Goal: Information Seeking & Learning: Learn about a topic

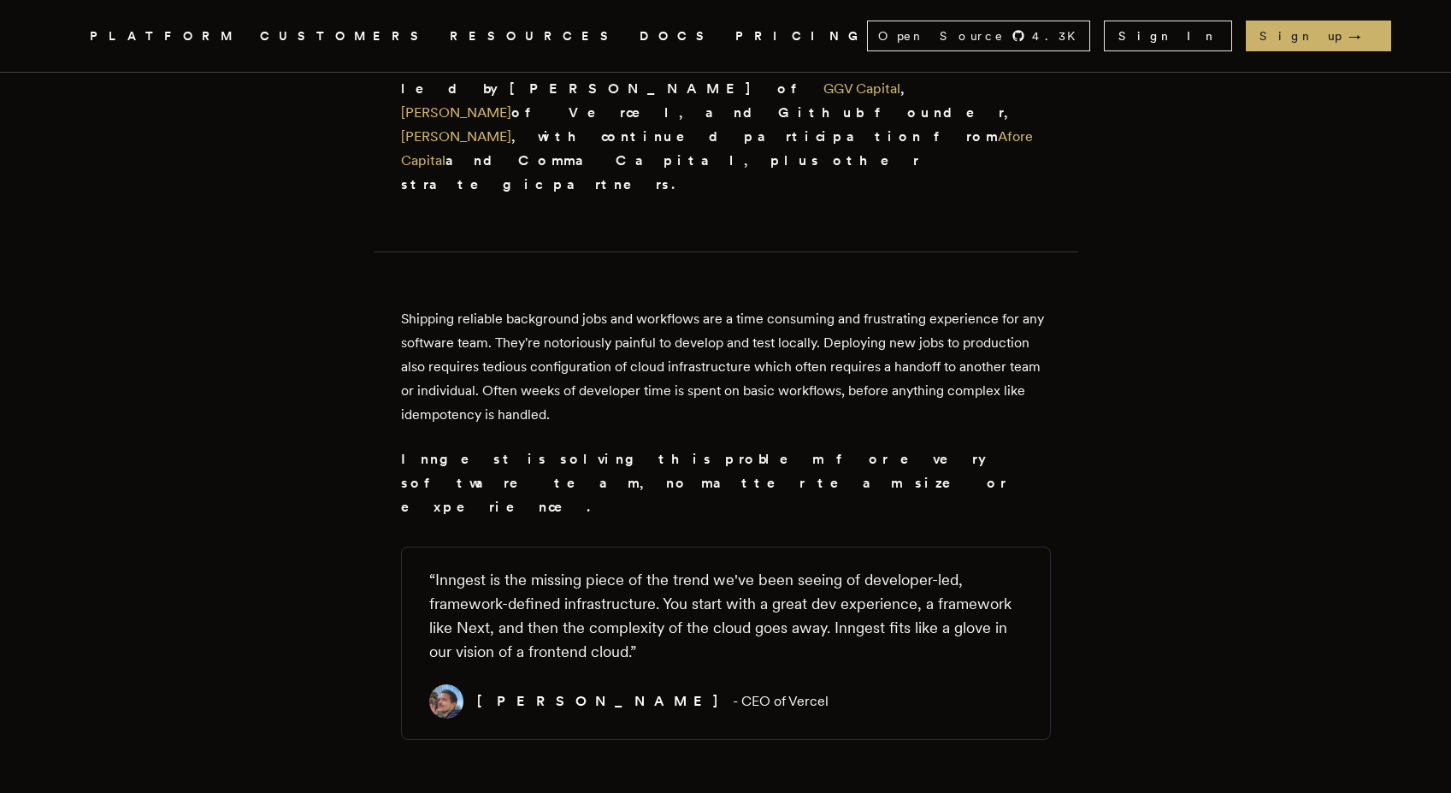
scroll to position [719, 0]
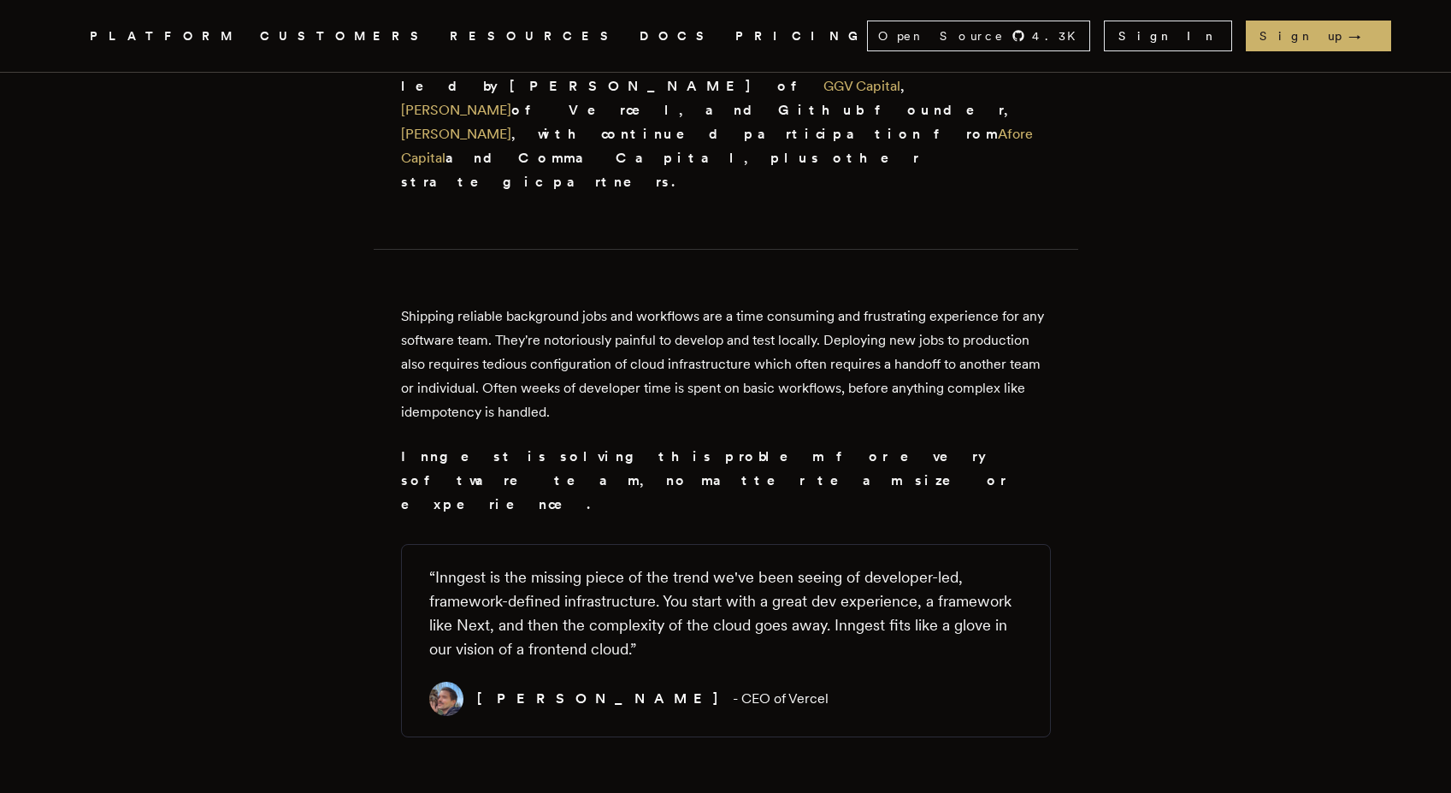
click at [739, 304] on p "Shipping reliable background jobs and workflows are a time consuming and frustr…" at bounding box center [726, 364] width 650 height 120
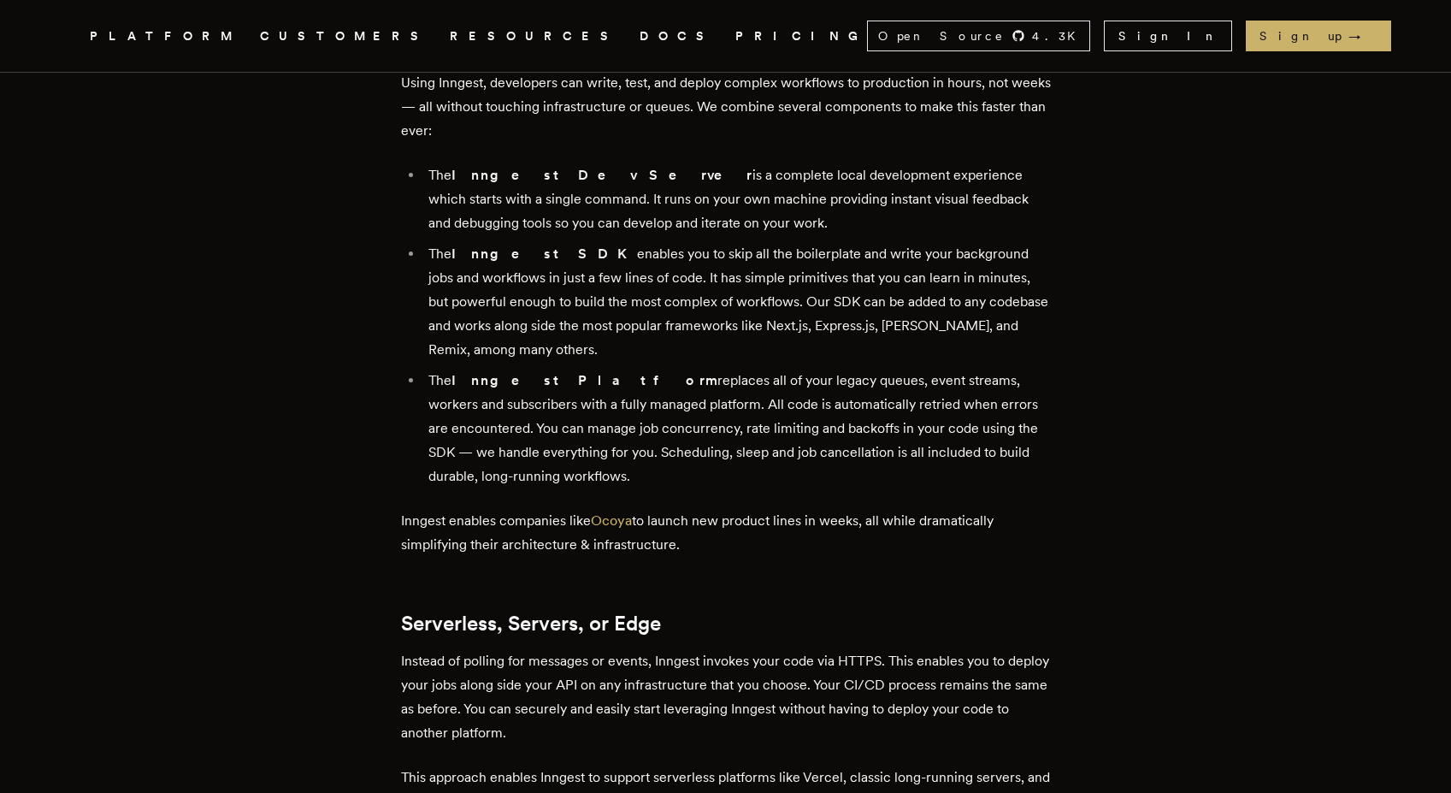
click at [739, 369] on li "The Inngest Platform replaces all of your legacy queues, event streams, workers…" at bounding box center [737, 429] width 628 height 120
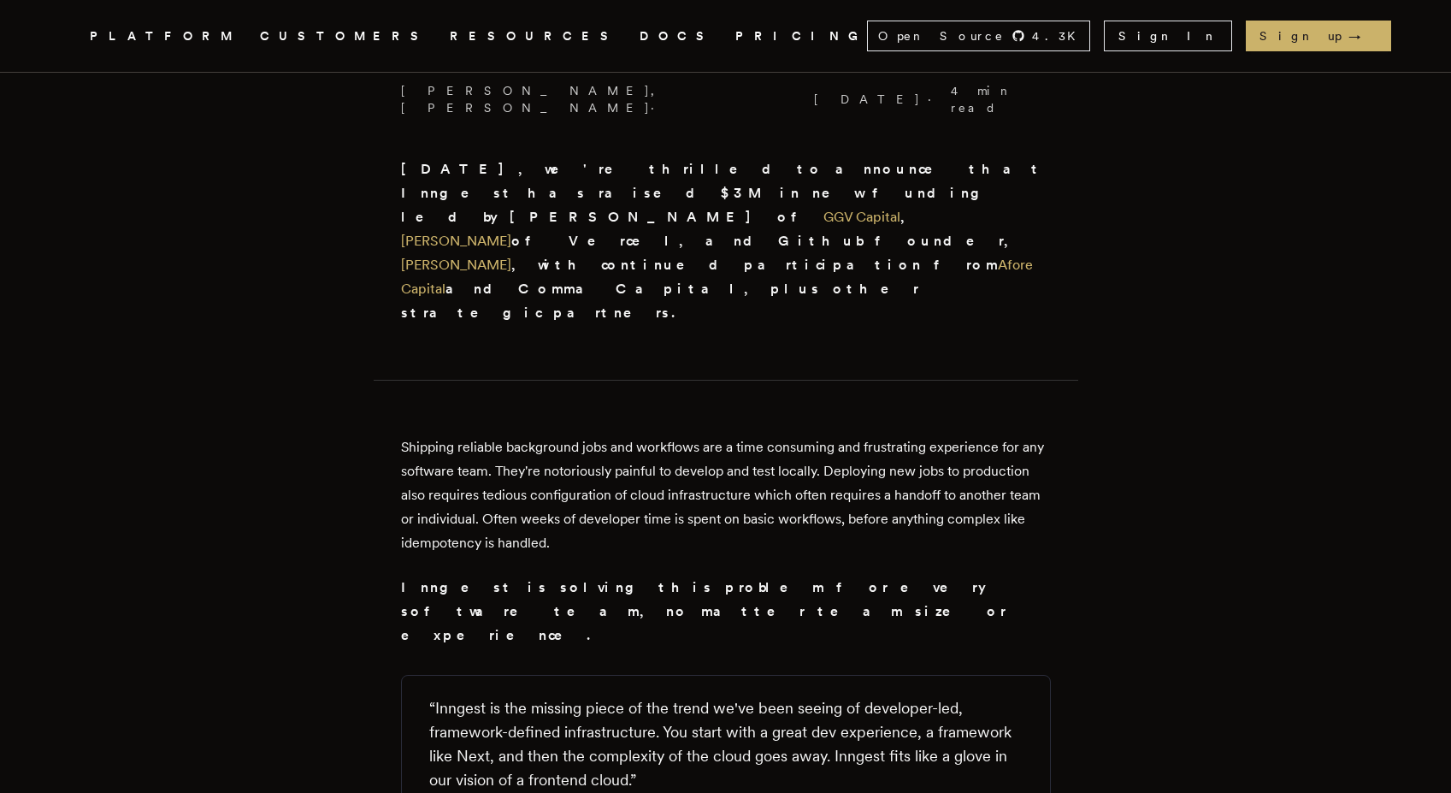
scroll to position [641, 0]
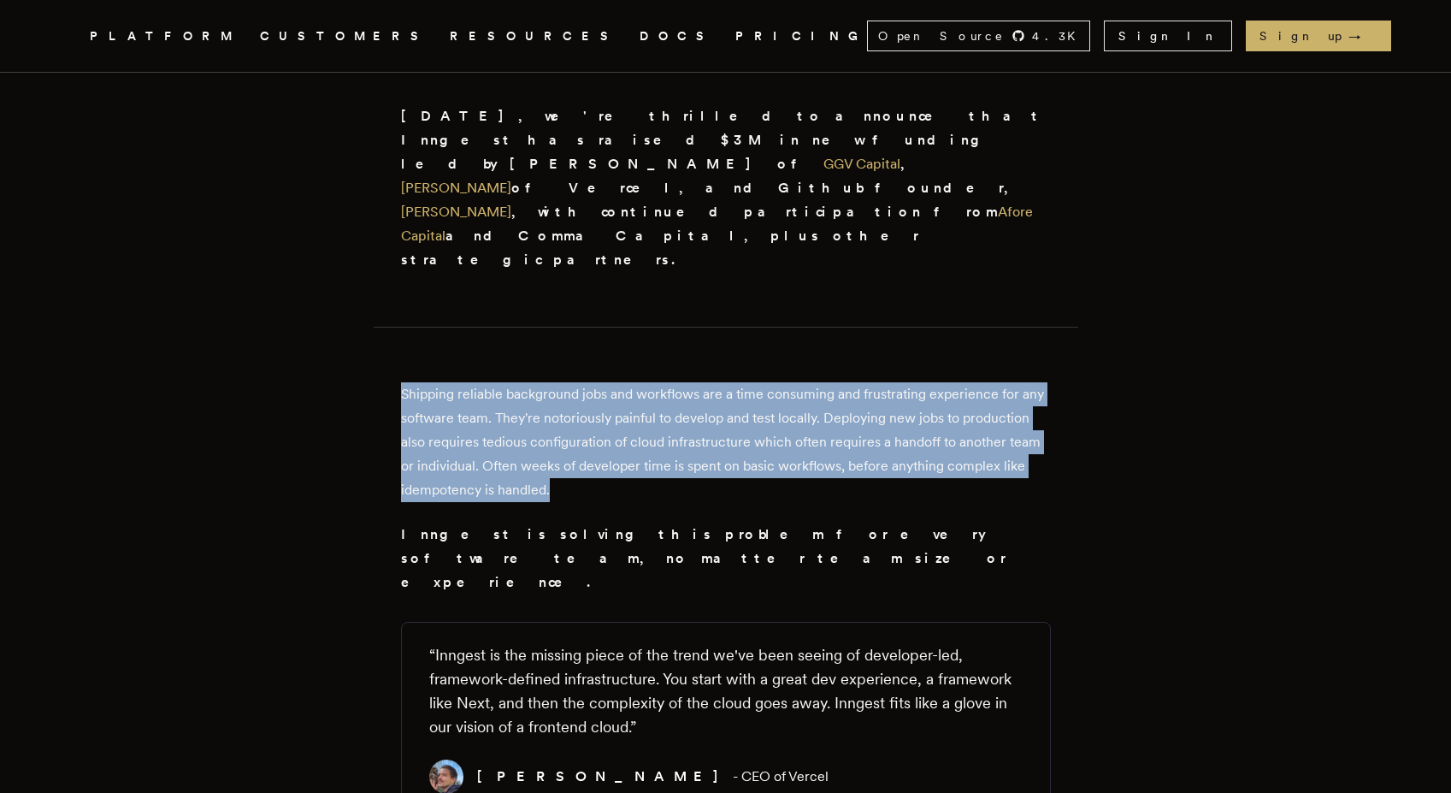
drag, startPoint x: 652, startPoint y: 390, endPoint x: 406, endPoint y: 282, distance: 268.0
click at [406, 382] on p "Shipping reliable background jobs and workflows are a time consuming and frustr…" at bounding box center [726, 442] width 650 height 120
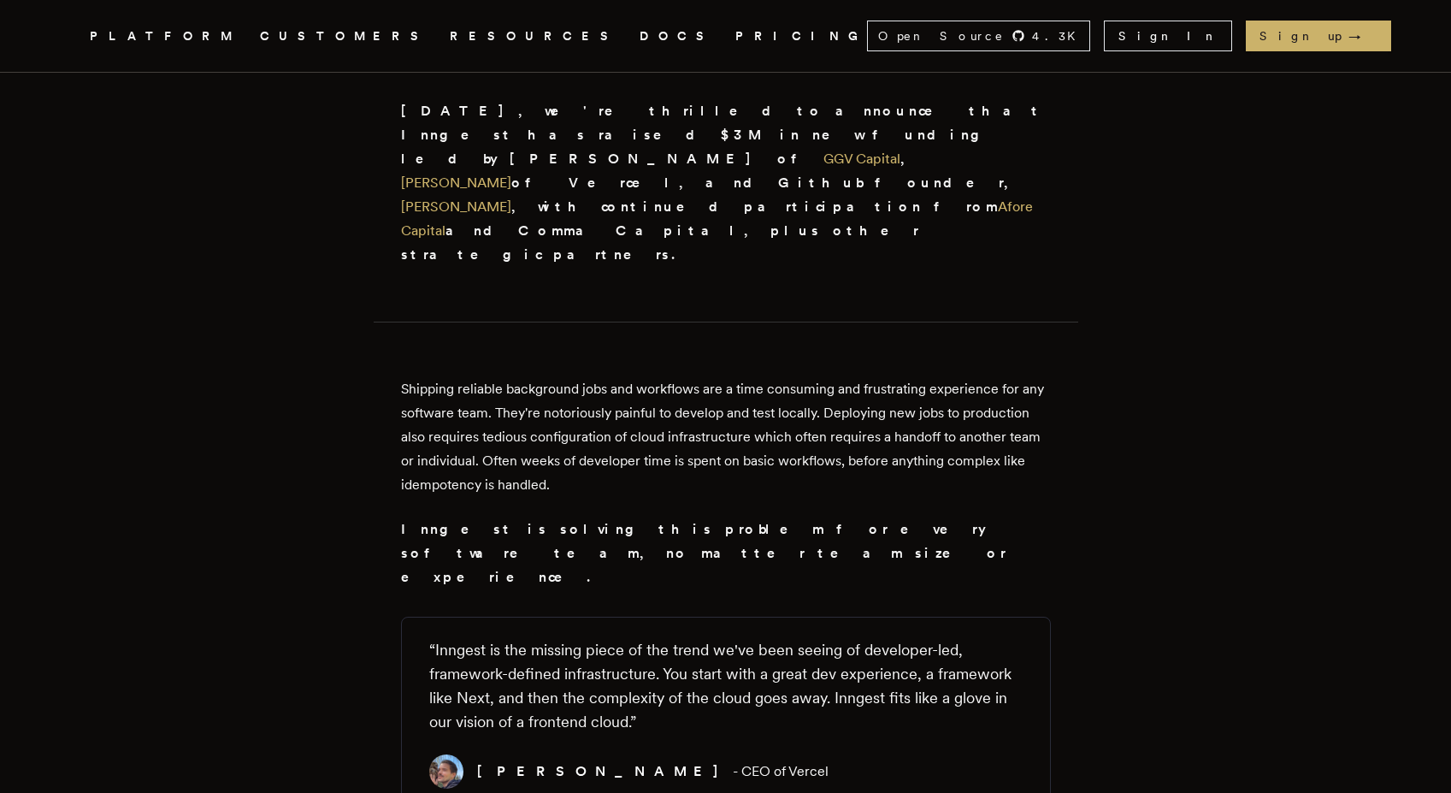
scroll to position [651, 0]
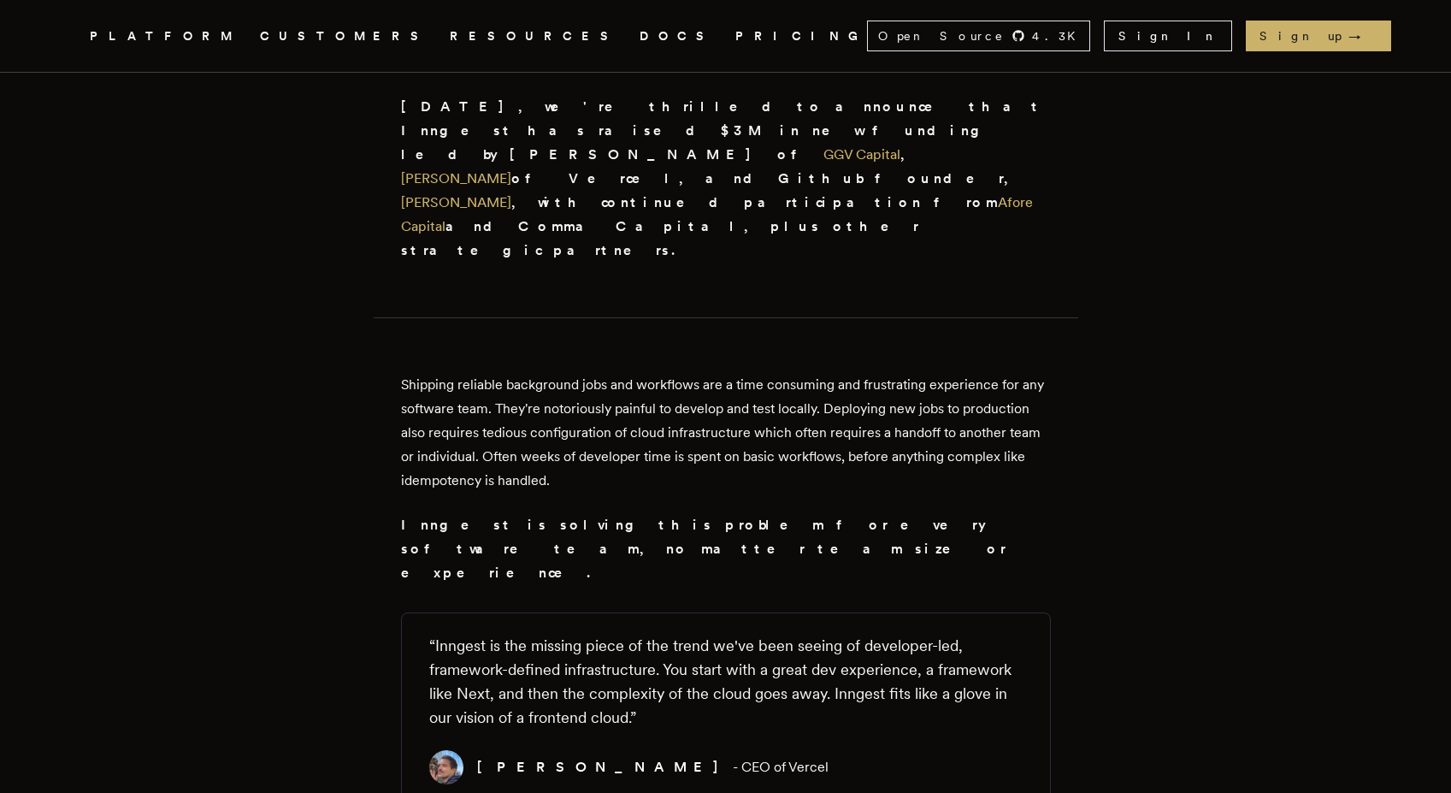
click at [735, 373] on p "Shipping reliable background jobs and workflows are a time consuming and frustr…" at bounding box center [726, 433] width 650 height 120
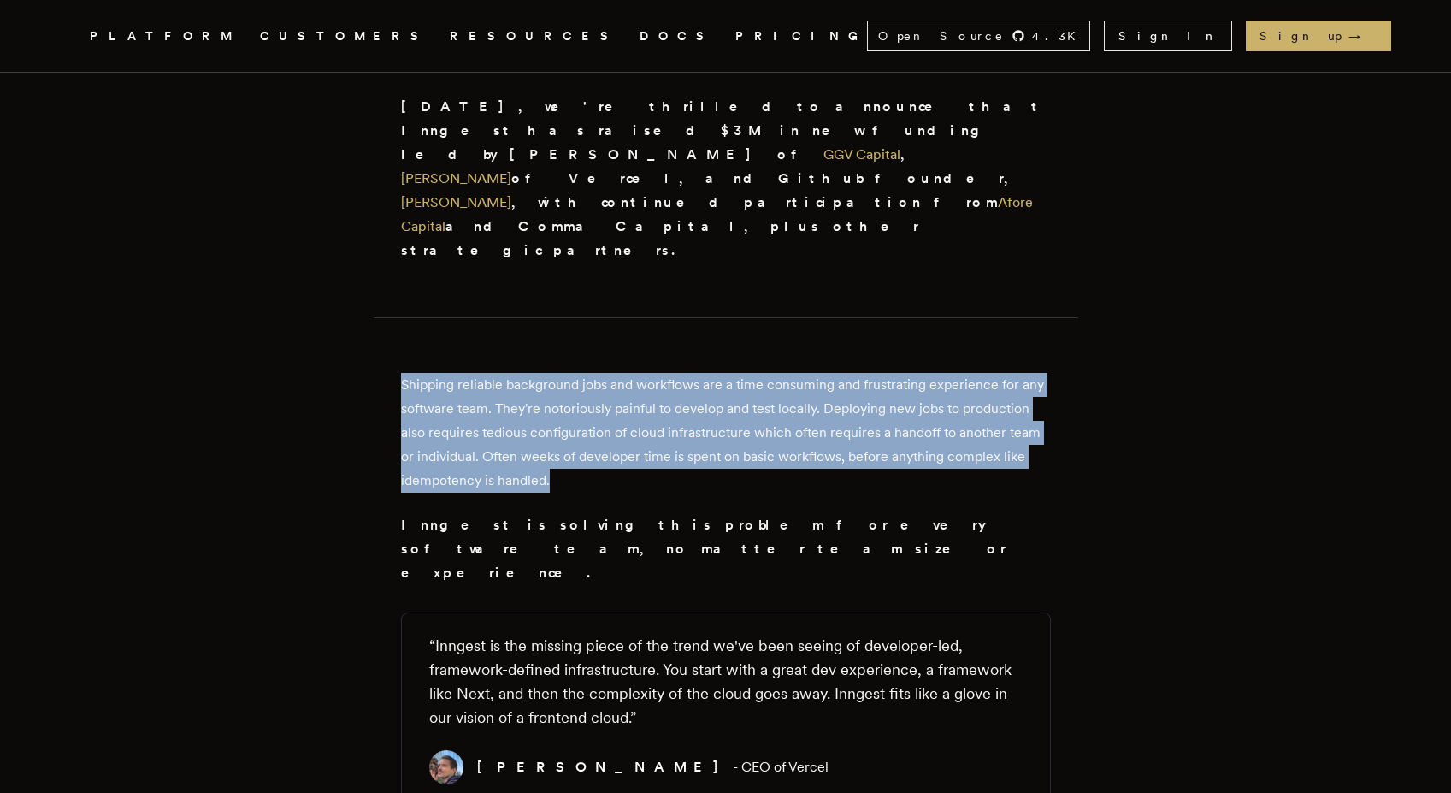
click at [735, 373] on p "Shipping reliable background jobs and workflows are a time consuming and frustr…" at bounding box center [726, 433] width 650 height 120
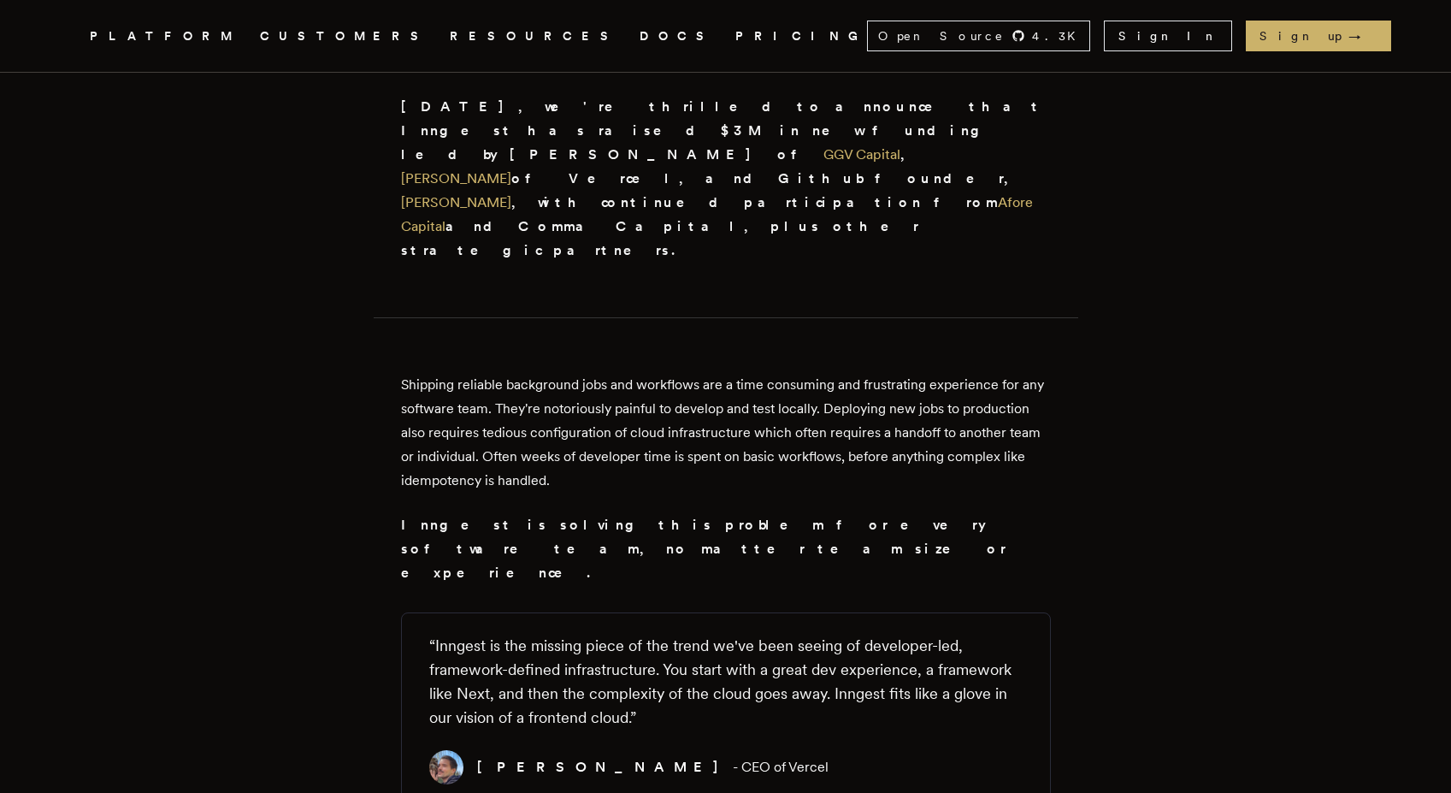
click at [597, 373] on p "Shipping reliable background jobs and workflows are a time consuming and frustr…" at bounding box center [726, 433] width 650 height 120
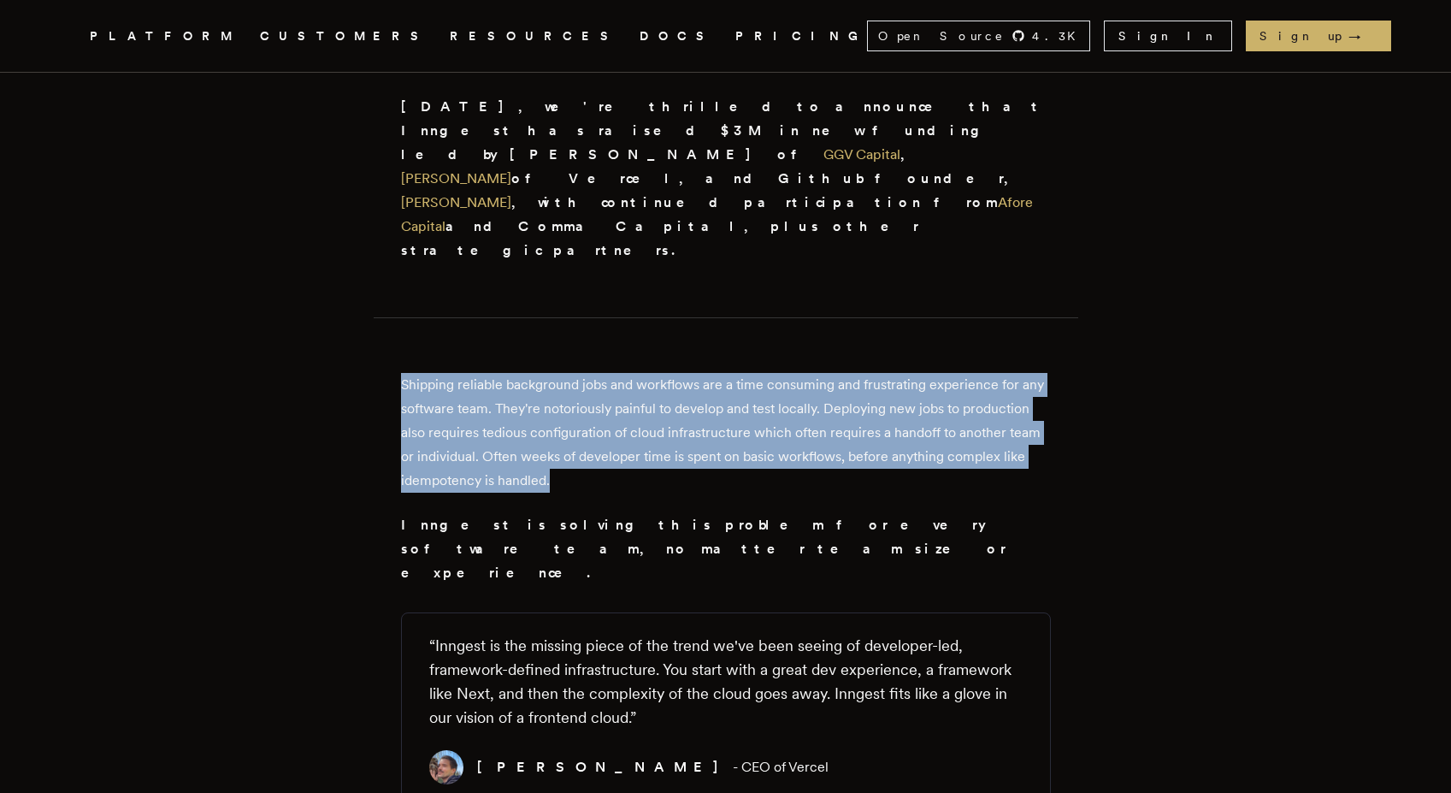
click at [597, 373] on p "Shipping reliable background jobs and workflows are a time consuming and frustr…" at bounding box center [726, 433] width 650 height 120
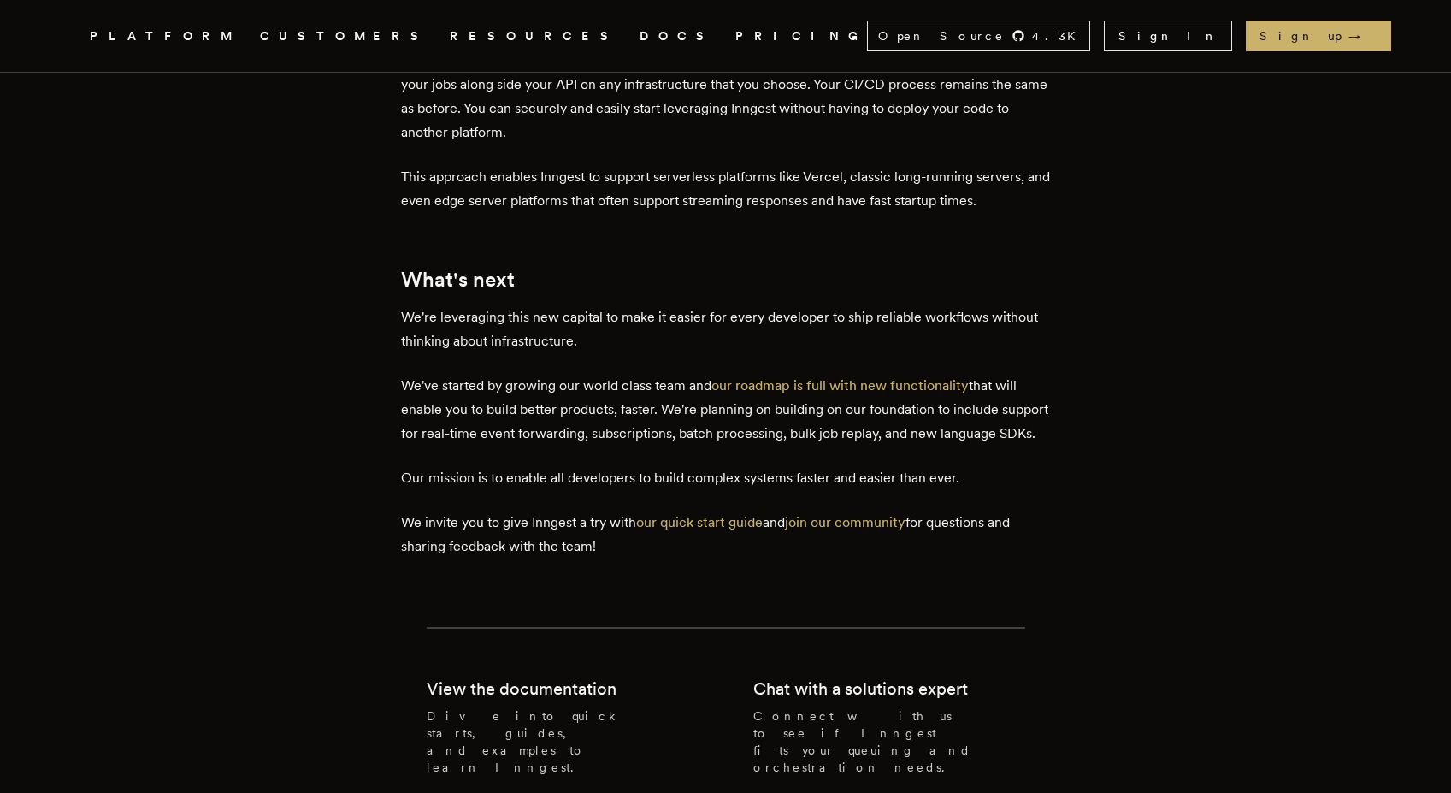
scroll to position [2079, 0]
